Goal: Task Accomplishment & Management: Use online tool/utility

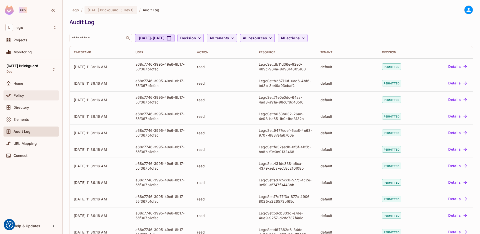
click at [22, 96] on span "Policy" at bounding box center [19, 95] width 11 height 4
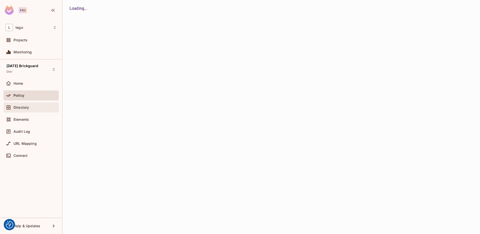
click at [24, 108] on span "Directory" at bounding box center [22, 107] width 16 height 4
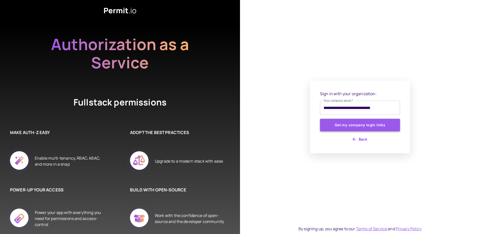
click at [349, 125] on button "Get my company login links" at bounding box center [360, 125] width 80 height 13
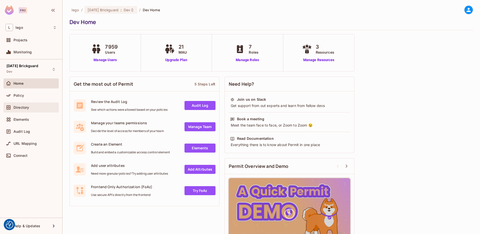
click at [26, 109] on div "Directory" at bounding box center [31, 107] width 51 height 6
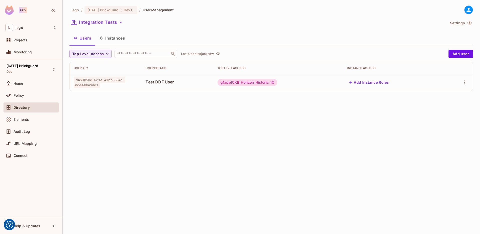
click at [119, 38] on button "Instances" at bounding box center [112, 38] width 34 height 13
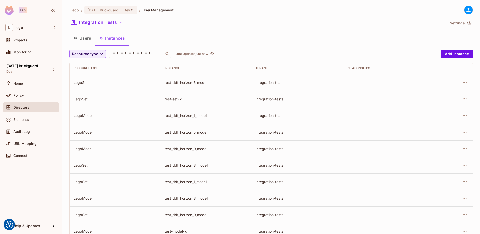
scroll to position [17, 0]
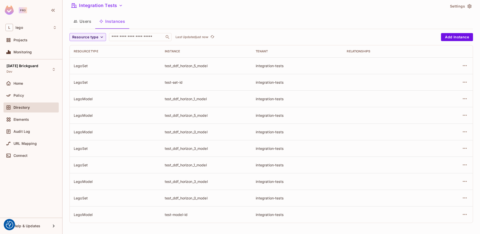
click at [176, 82] on div "test-set-id" at bounding box center [206, 82] width 83 height 5
copy div "test-set-id"
